Goal: Information Seeking & Learning: Learn about a topic

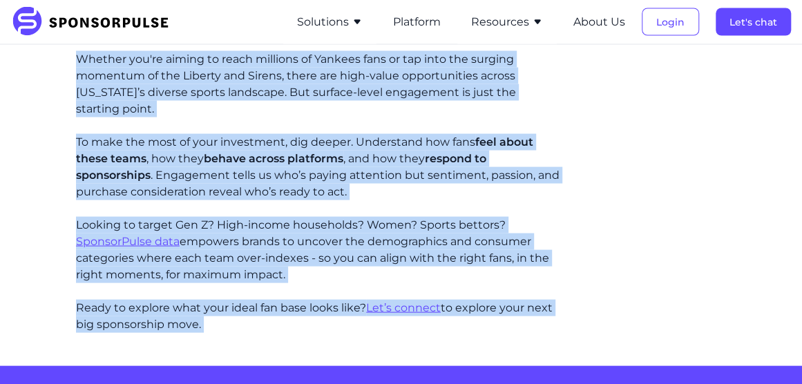
scroll to position [3614, 0]
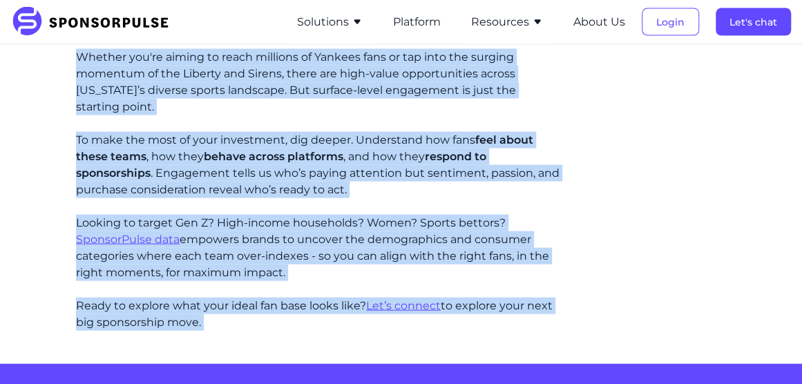
drag, startPoint x: 87, startPoint y: 144, endPoint x: 437, endPoint y: 226, distance: 359.1
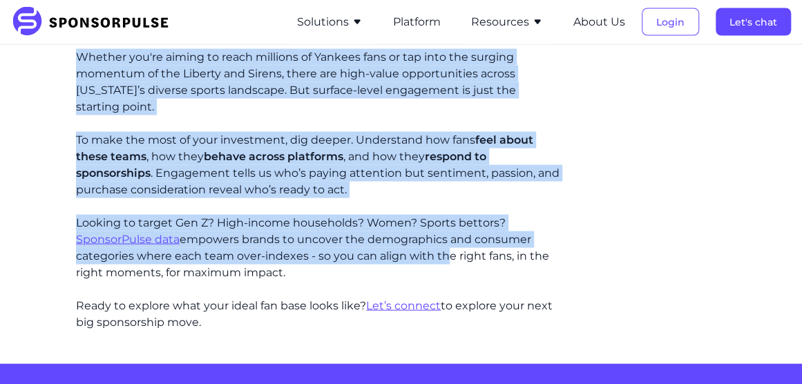
copy article "Lore-Ipsumd Sitametc: Adi Eli Sed Doei Tempor Incid utl Etdolore ma 4668 al Eni…"
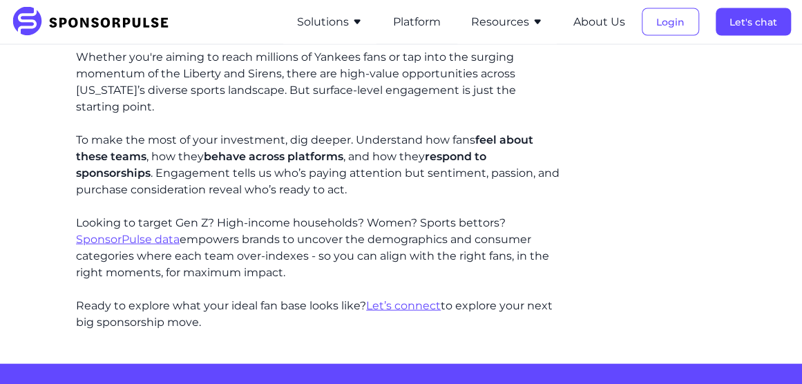
click at [461, 244] on p "Looking to target Gen Z? High-income households? Women? Sports bettors? Sponsor…" at bounding box center [318, 248] width 485 height 66
drag, startPoint x: 434, startPoint y: 234, endPoint x: 529, endPoint y: 248, distance: 96.5
click at [529, 248] on p "Looking to target Gen Z? High-income households? Women? Sports bettors? Sponsor…" at bounding box center [318, 248] width 485 height 66
drag, startPoint x: 529, startPoint y: 248, endPoint x: 496, endPoint y: 234, distance: 36.6
copy p "the right fans, in the right moments, for maximum impact."
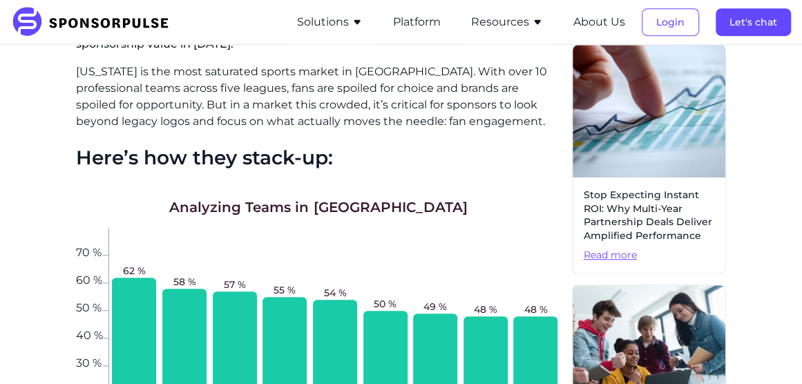
scroll to position [435, 0]
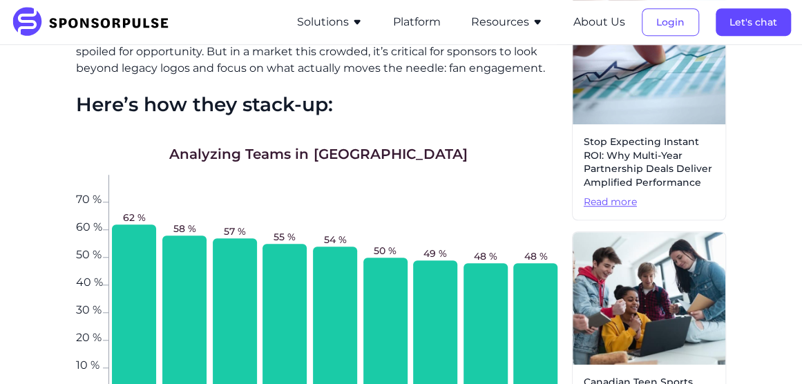
click at [614, 204] on span "Read more" at bounding box center [649, 203] width 131 height 14
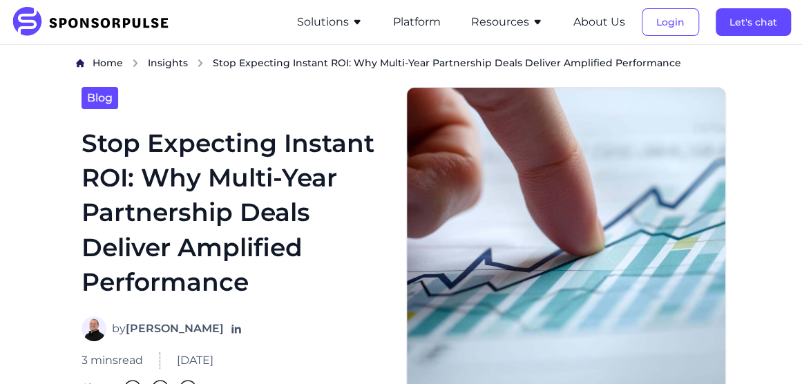
click at [539, 17] on icon "button" at bounding box center [537, 22] width 11 height 11
click at [431, 26] on button "Platform" at bounding box center [417, 22] width 48 height 17
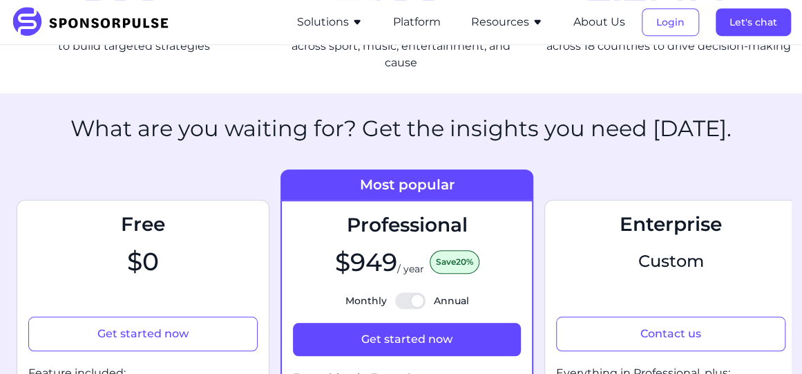
scroll to position [415, 0]
